Goal: Task Accomplishment & Management: Use online tool/utility

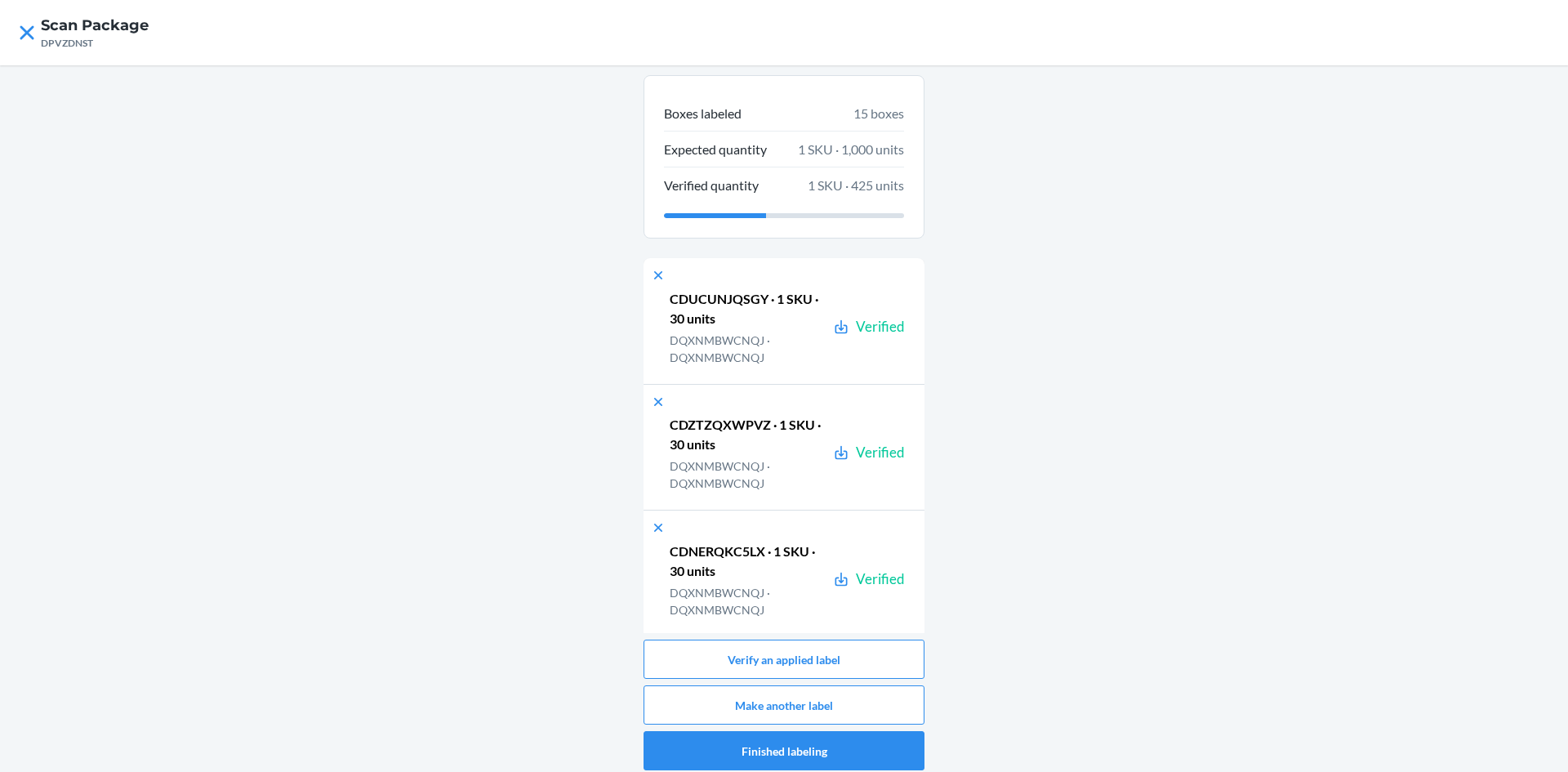
scroll to position [1525, 0]
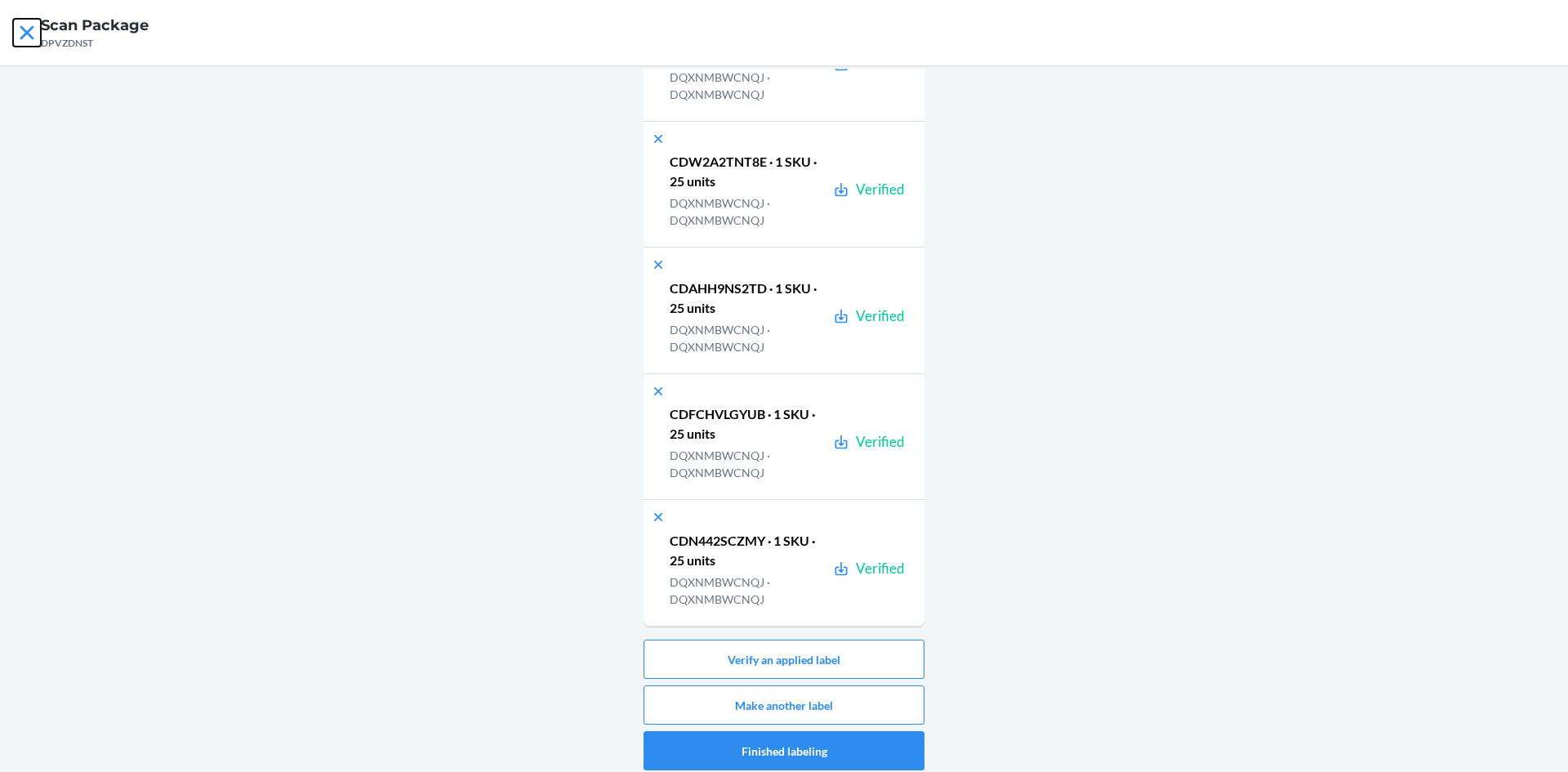
click at [21, 33] on icon at bounding box center [27, 33] width 28 height 28
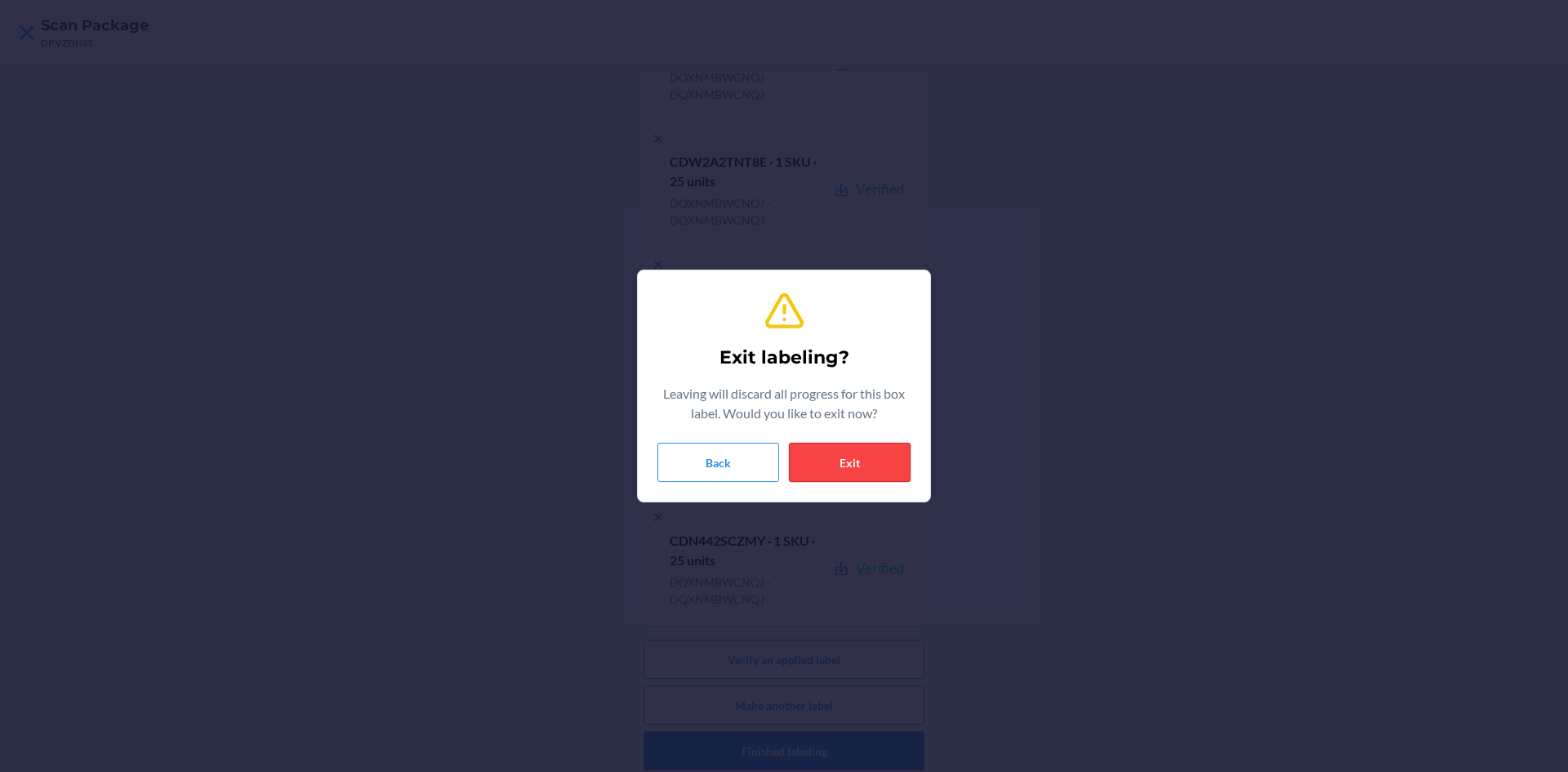
click at [866, 456] on button "Exit" at bounding box center [850, 462] width 122 height 39
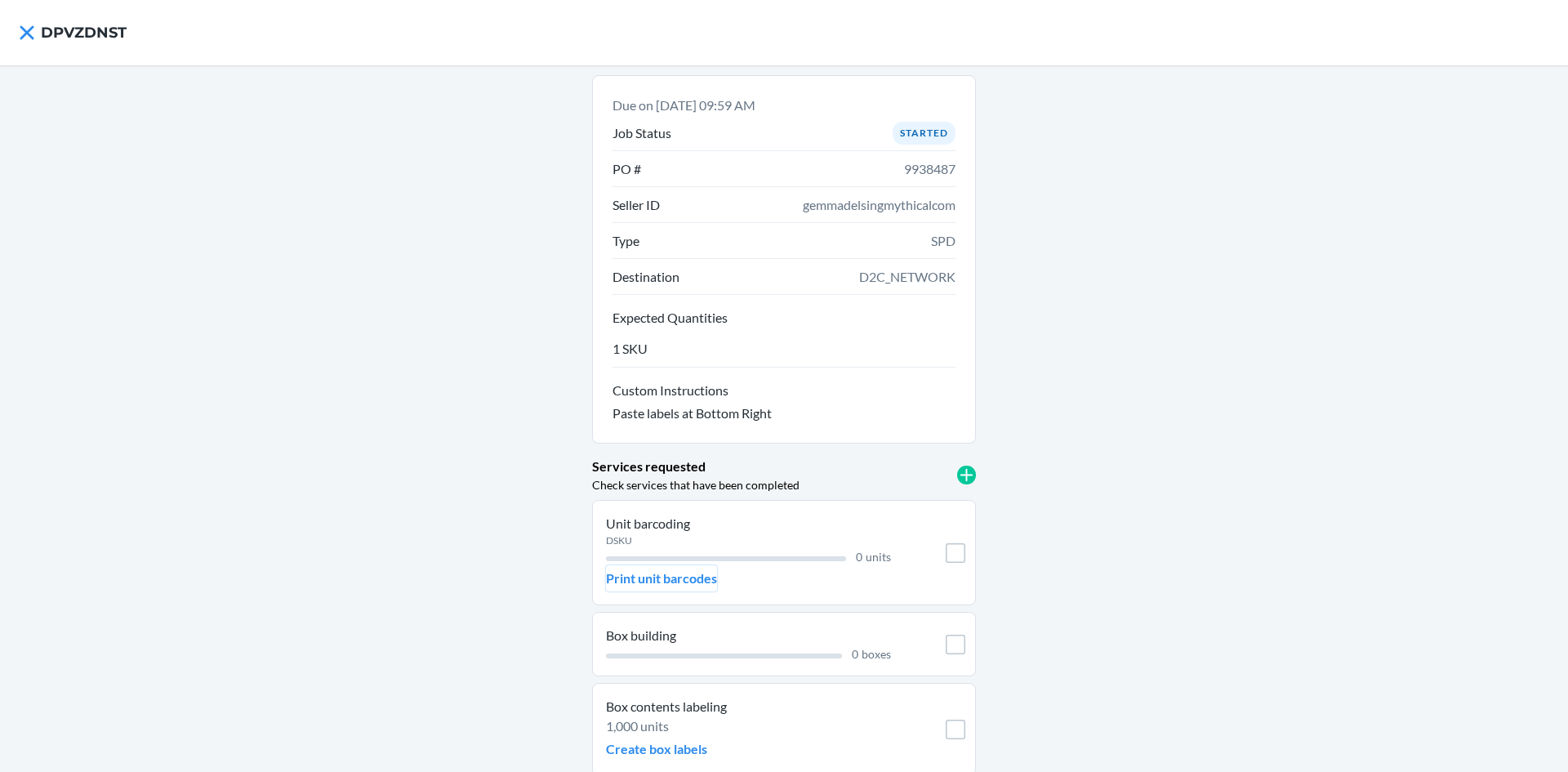
click at [639, 572] on p "Print unit barcodes" at bounding box center [661, 578] width 111 height 19
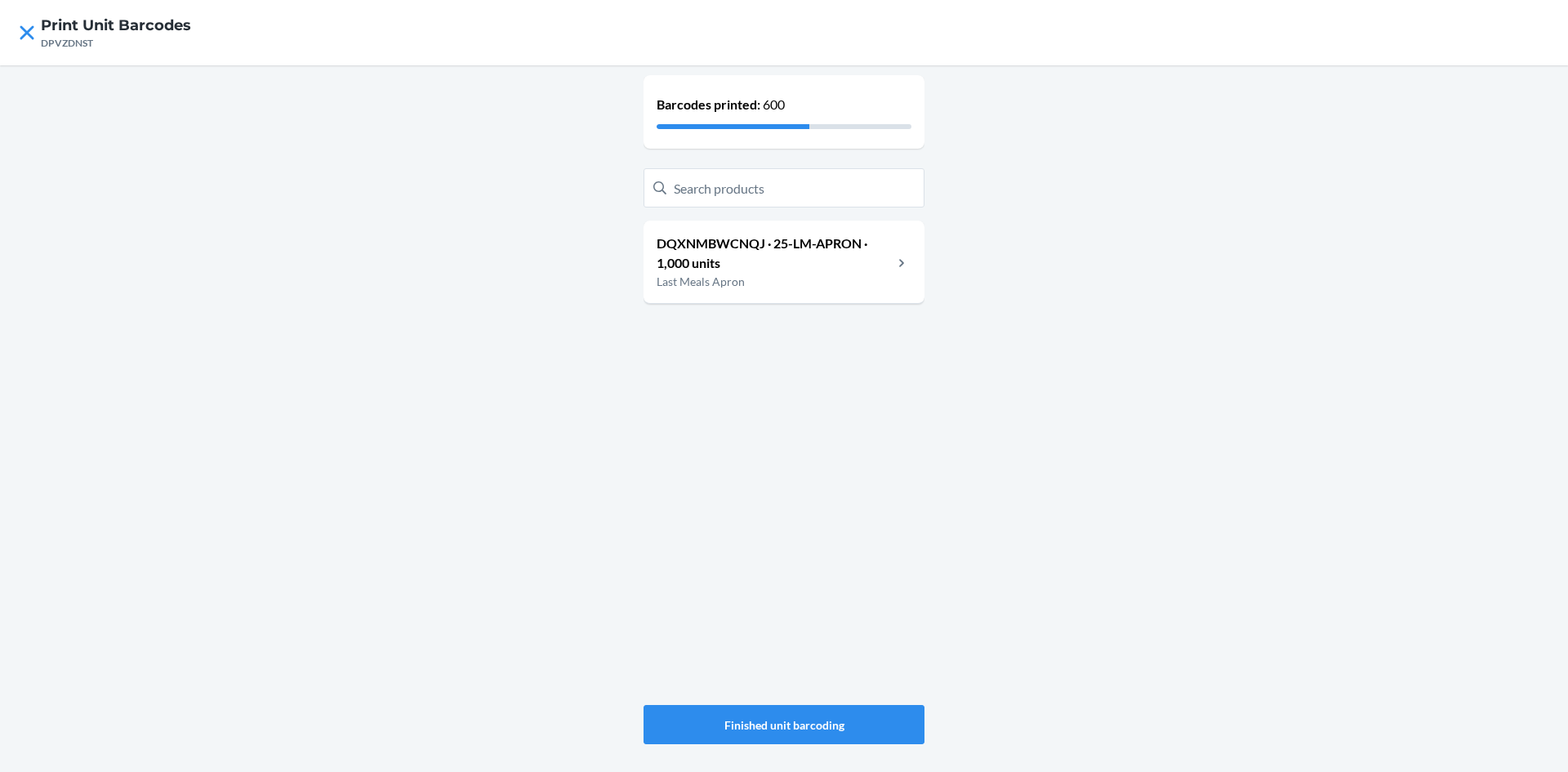
click at [795, 239] on p "DQXNMBWCNQJ · 25-LM-APRON · 1,000 units" at bounding box center [774, 253] width 236 height 39
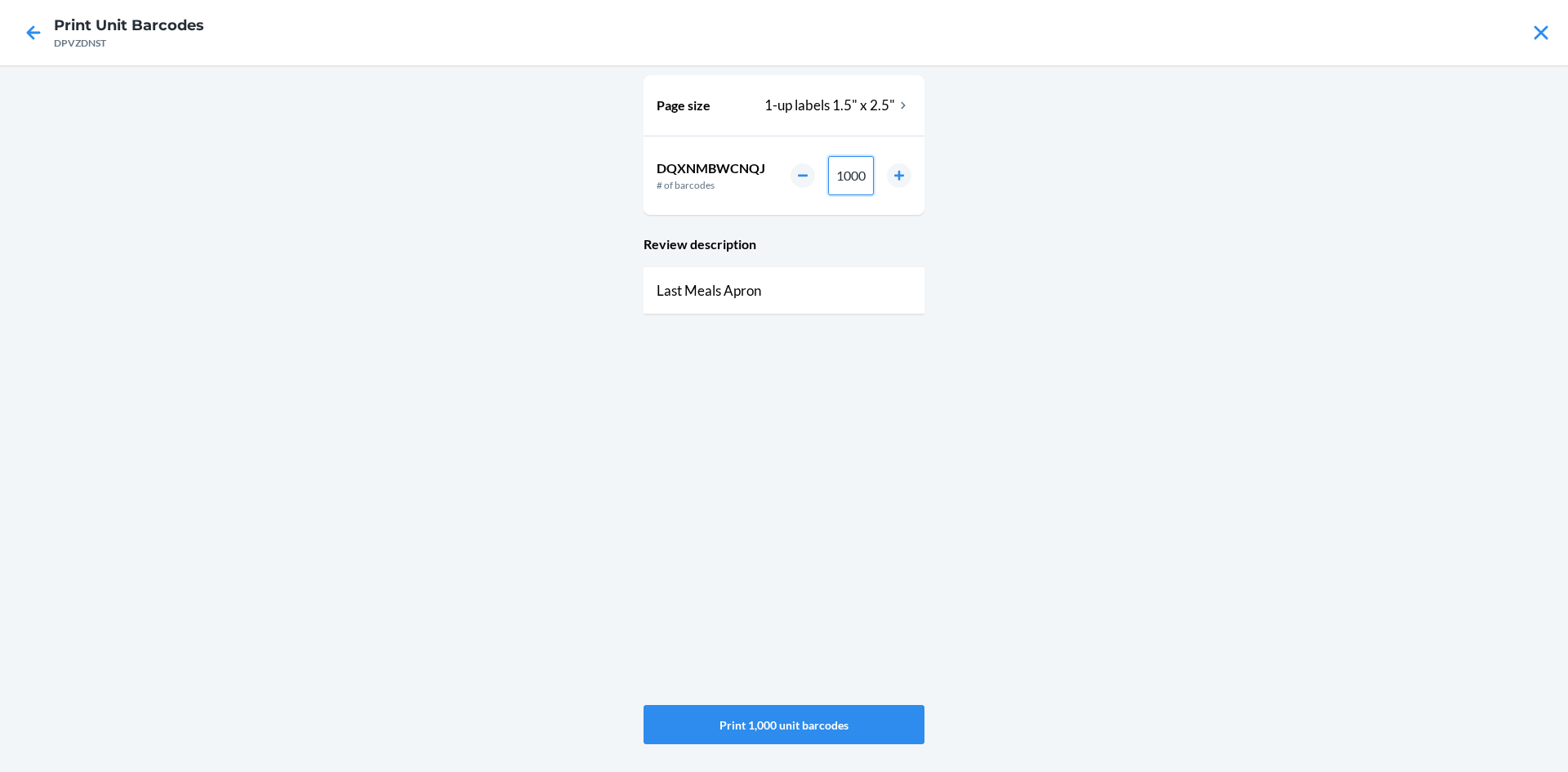
drag, startPoint x: 868, startPoint y: 174, endPoint x: 648, endPoint y: 195, distance: 221.0
click at [648, 195] on div "DQXNMBWCNQJ # of barcodes 1000" at bounding box center [784, 175] width 281 height 79
type input "200"
click at [801, 728] on button "Print 200 unit barcodes" at bounding box center [784, 724] width 281 height 39
